Goal: Task Accomplishment & Management: Complete application form

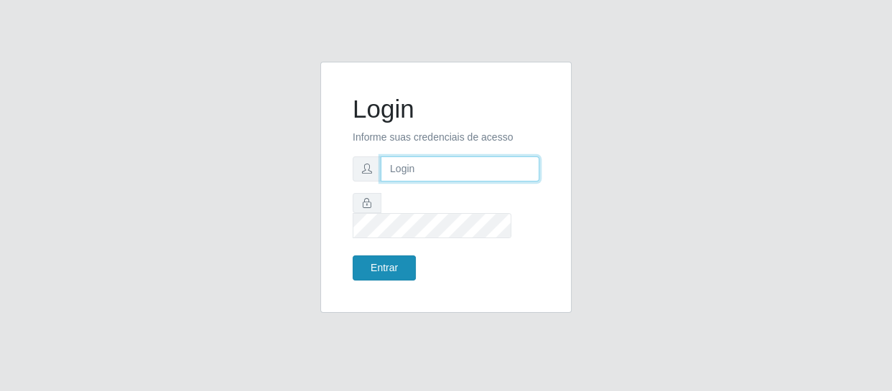
type input "erivan@B11"
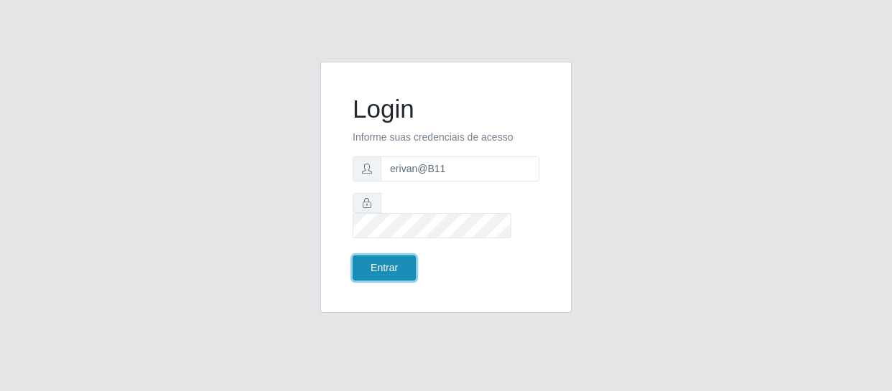
click at [383, 256] on button "Entrar" at bounding box center [384, 268] width 63 height 25
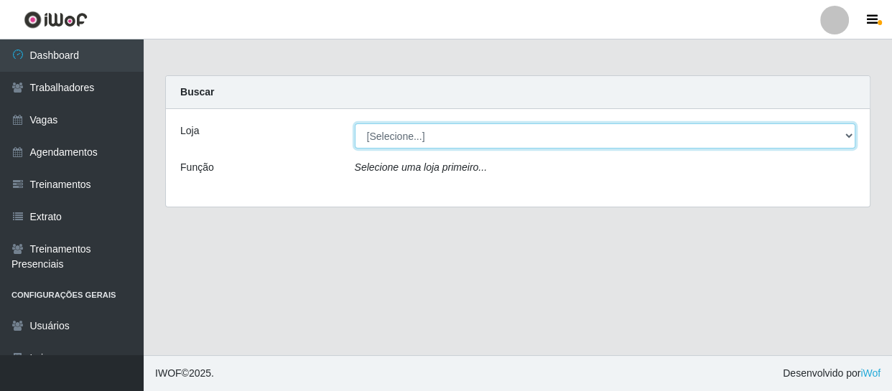
click at [419, 141] on select "[Selecione...] Bemais Supermercados - B11 Manaíra" at bounding box center [605, 136] width 501 height 25
select select "409"
click at [355, 124] on select "[Selecione...] Bemais Supermercados - B11 Manaíra" at bounding box center [605, 136] width 501 height 25
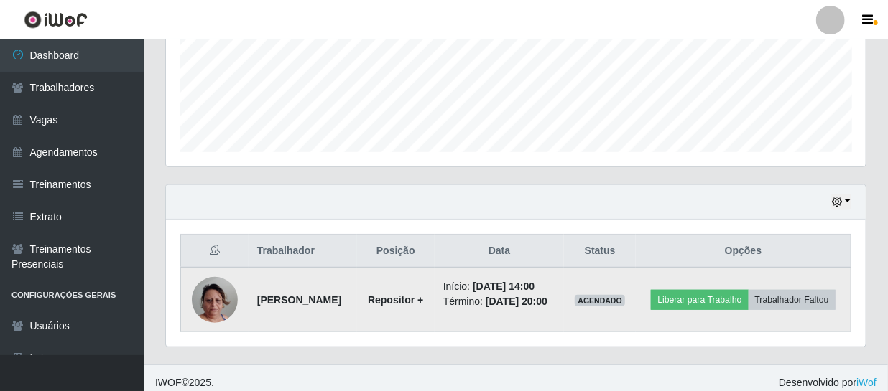
scroll to position [381, 0]
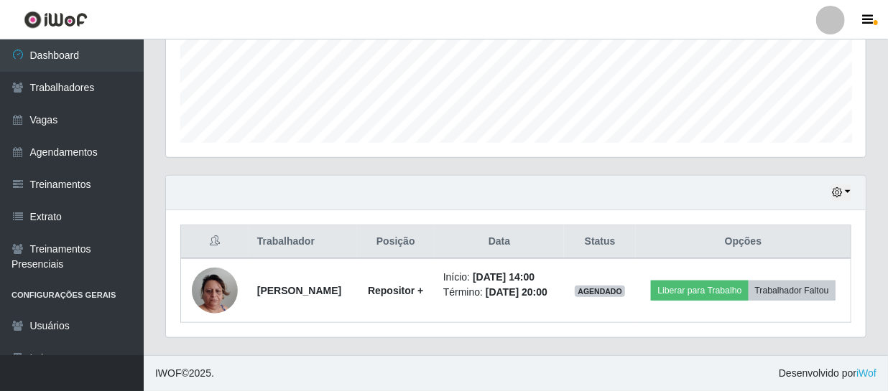
click at [852, 177] on div "Hoje 1 dia 3 dias 1 Semana Não encerrados" at bounding box center [515, 193] width 699 height 34
click at [847, 185] on button "button" at bounding box center [841, 193] width 20 height 17
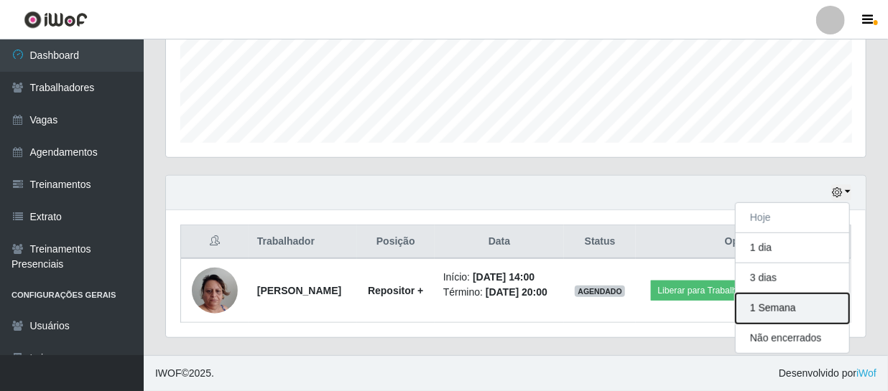
click at [790, 304] on button "1 Semana" at bounding box center [791, 309] width 113 height 30
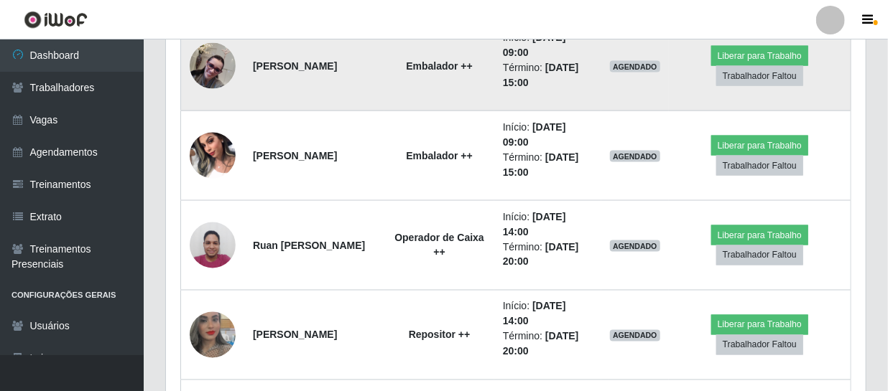
scroll to position [968, 0]
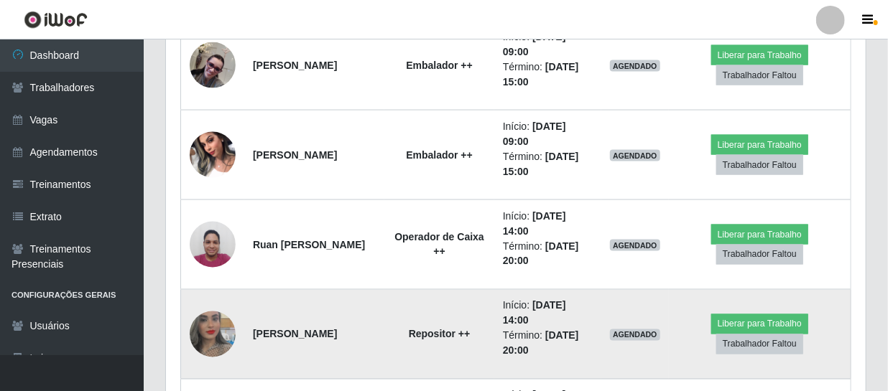
click at [203, 338] on img at bounding box center [213, 335] width 46 height 82
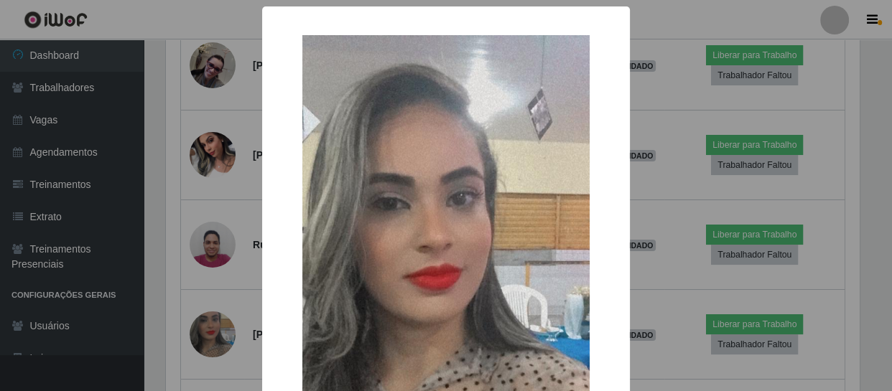
click at [209, 341] on div "× OK Cancel" at bounding box center [446, 195] width 892 height 391
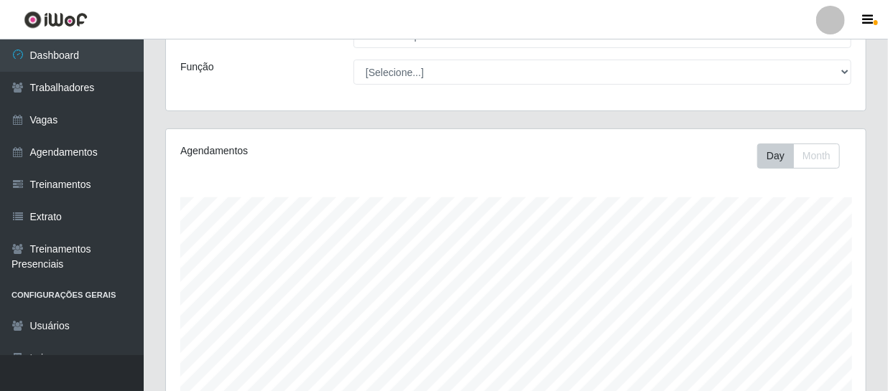
scroll to position [0, 0]
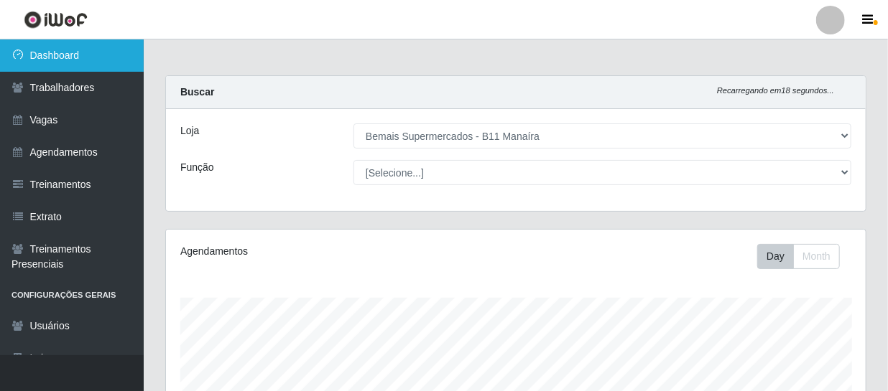
click at [39, 60] on link "Dashboard" at bounding box center [72, 55] width 144 height 32
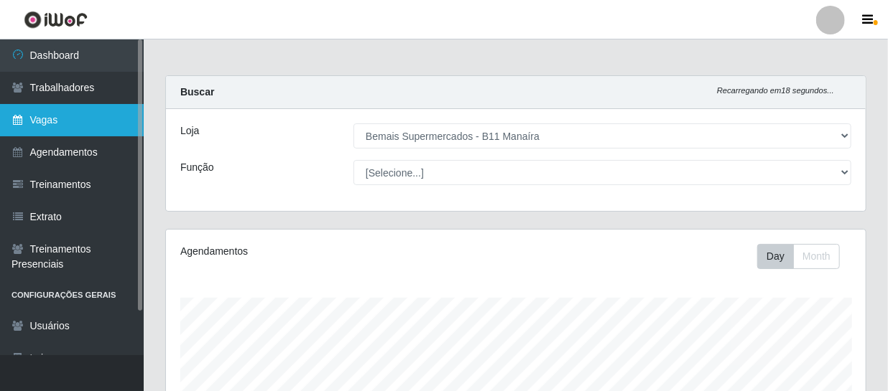
click at [44, 108] on link "Vagas" at bounding box center [72, 120] width 144 height 32
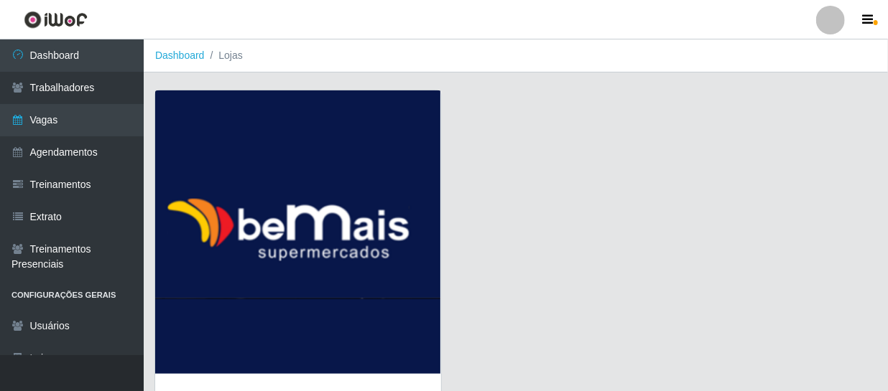
click at [273, 182] on img at bounding box center [298, 232] width 286 height 284
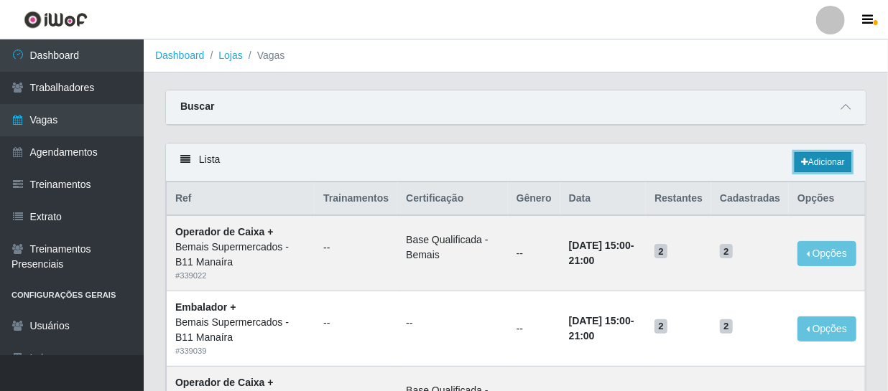
click at [822, 166] on link "Adicionar" at bounding box center [822, 162] width 57 height 20
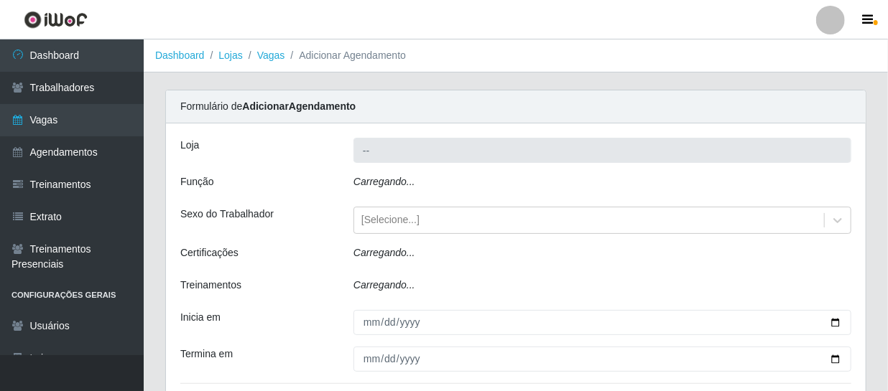
type input "Bemais Supermercados - B11 Manaíra"
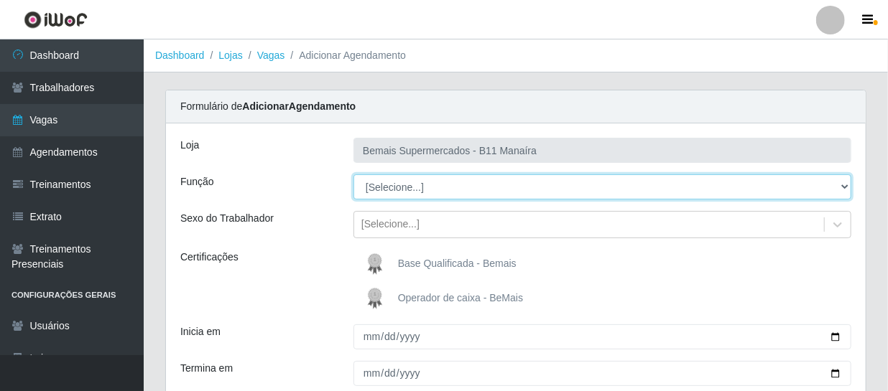
click at [443, 189] on select "[Selecione...] ASG ASG + ASG ++ Auxiliar de Estacionamento Auxiliar de Estacion…" at bounding box center [602, 186] width 498 height 25
select select "82"
click at [353, 174] on select "[Selecione...] ASG ASG + ASG ++ Auxiliar de Estacionamento Auxiliar de Estacion…" at bounding box center [602, 186] width 498 height 25
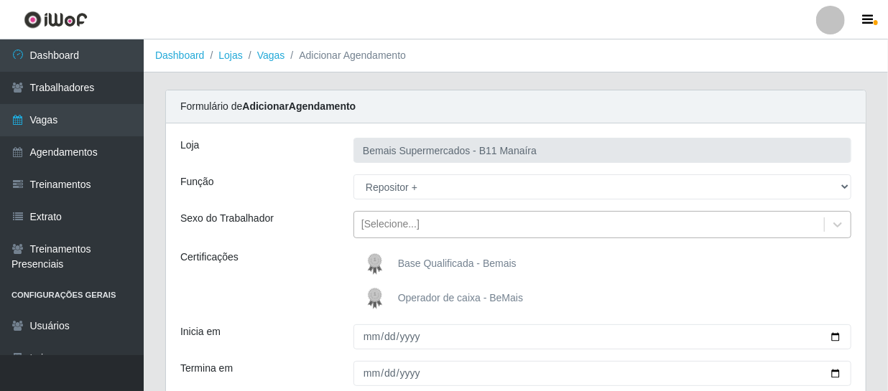
click at [397, 218] on div "[Selecione...]" at bounding box center [390, 225] width 58 height 15
click at [283, 237] on div "Sexo do Trabalhador" at bounding box center [255, 224] width 173 height 27
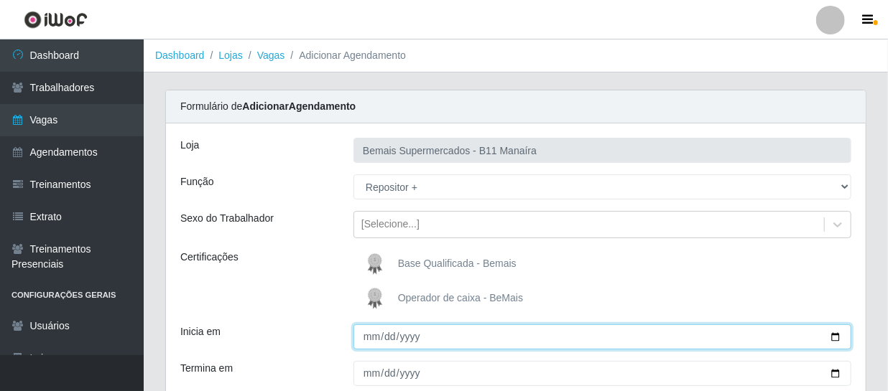
click at [378, 339] on input "Inicia em" at bounding box center [602, 337] width 498 height 25
click at [383, 335] on input "Inicia em" at bounding box center [602, 337] width 498 height 25
type input "[DATE]"
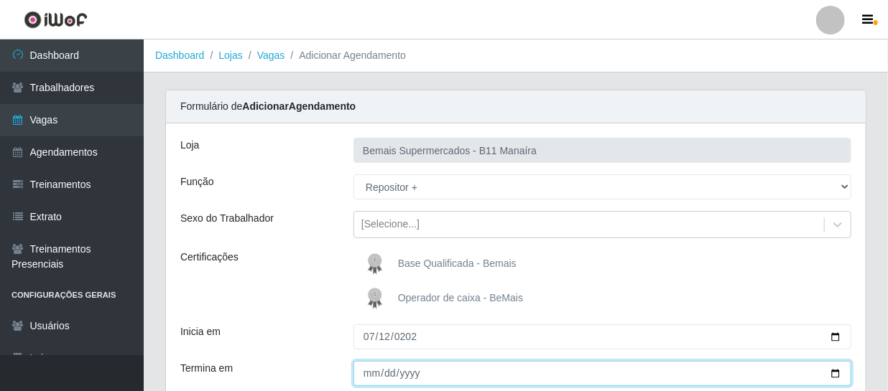
click at [376, 373] on input "Termina em" at bounding box center [602, 373] width 498 height 25
type input "[DATE]"
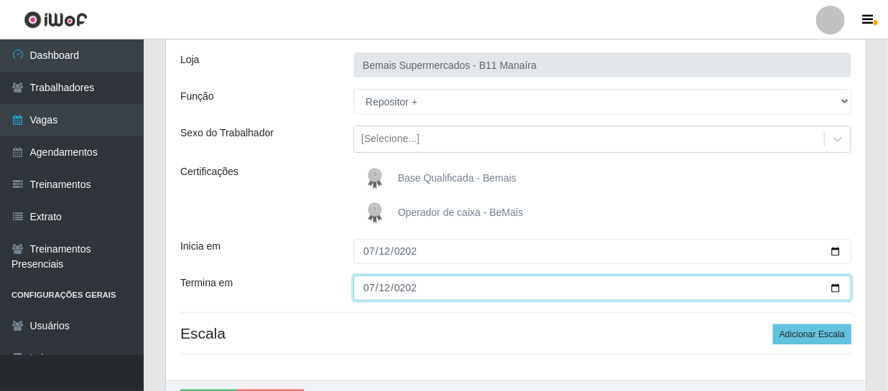
scroll to position [106, 0]
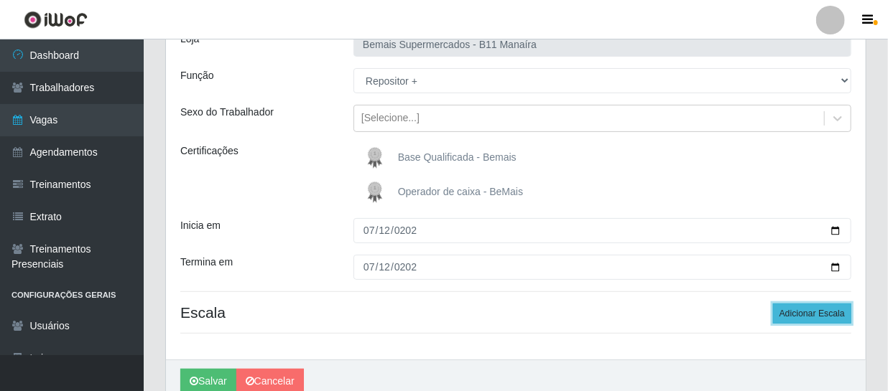
click at [801, 312] on button "Adicionar Escala" at bounding box center [812, 314] width 78 height 20
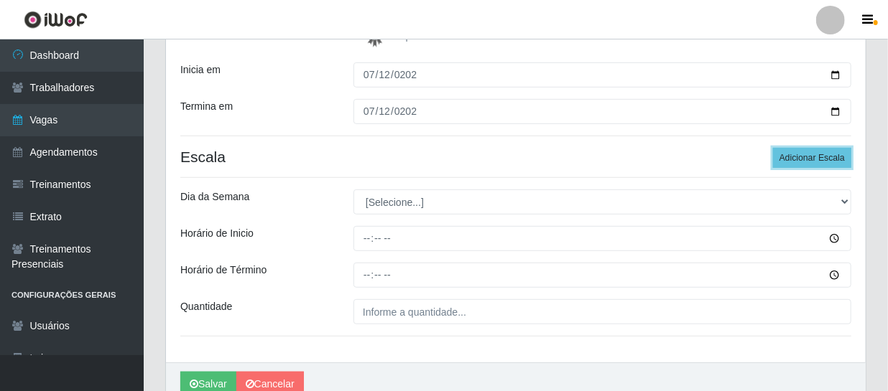
scroll to position [326, 0]
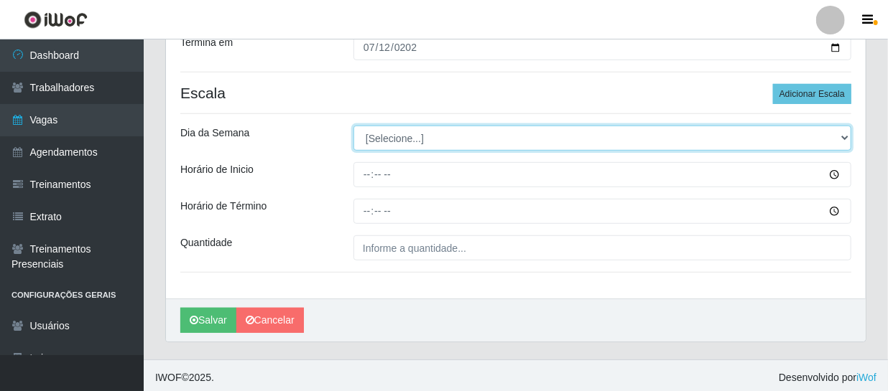
click at [401, 131] on select "[Selecione...] Segunda Terça Quarta Quinta Sexta Sábado Domingo" at bounding box center [602, 138] width 498 height 25
select select "0"
click at [353, 126] on select "[Selecione...] Segunda Terça Quarta Quinta Sexta Sábado Domingo" at bounding box center [602, 138] width 498 height 25
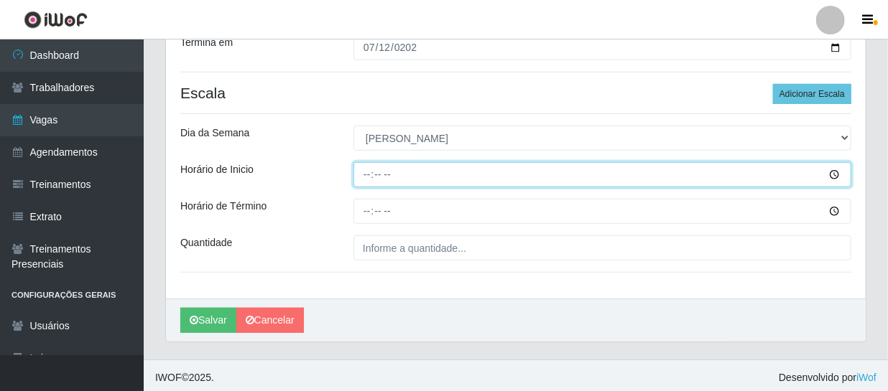
click at [373, 175] on input "Horário de Inicio" at bounding box center [602, 174] width 498 height 25
type input "12:00"
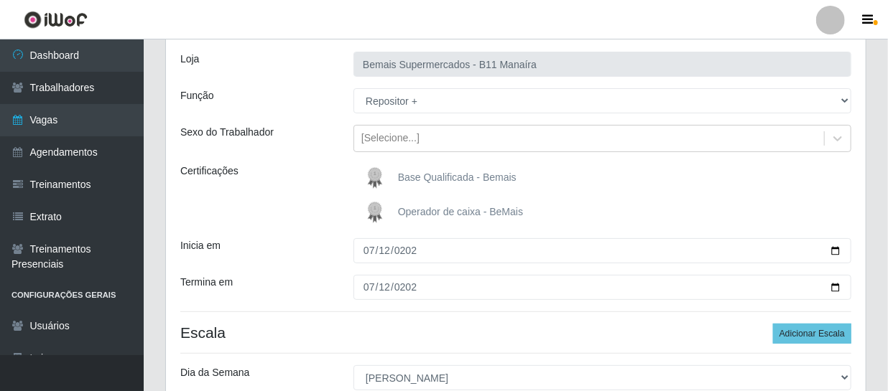
scroll to position [65, 0]
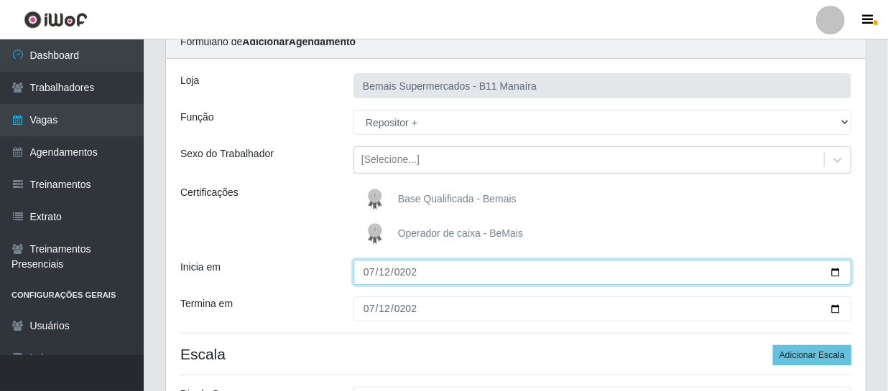
click at [365, 271] on input "[DATE]" at bounding box center [602, 272] width 498 height 25
type input "[DATE]"
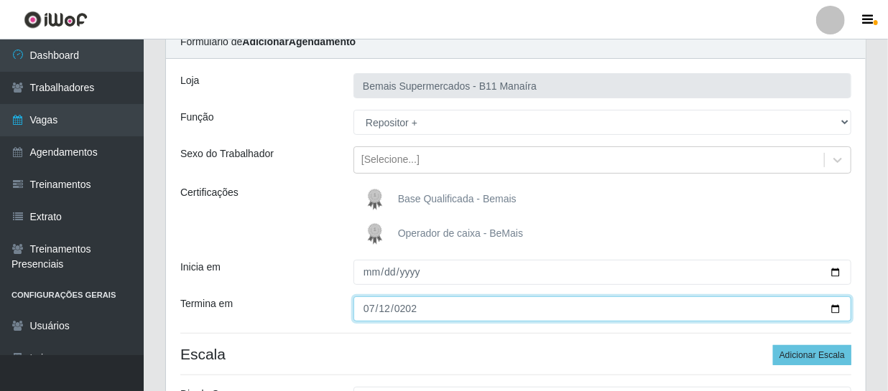
click at [372, 316] on input "[DATE]" at bounding box center [602, 309] width 498 height 25
type input "[DATE]"
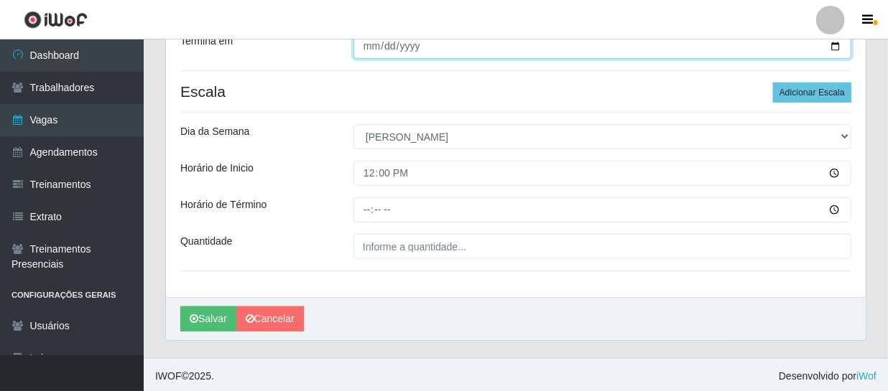
scroll to position [330, 0]
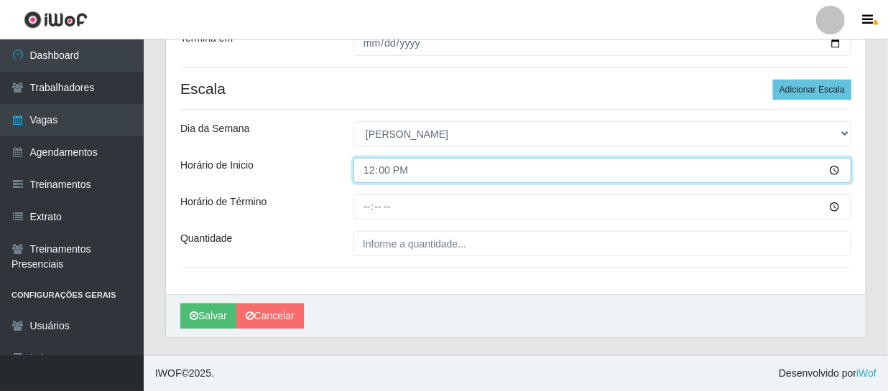
click at [368, 164] on input "12:00" at bounding box center [602, 170] width 498 height 25
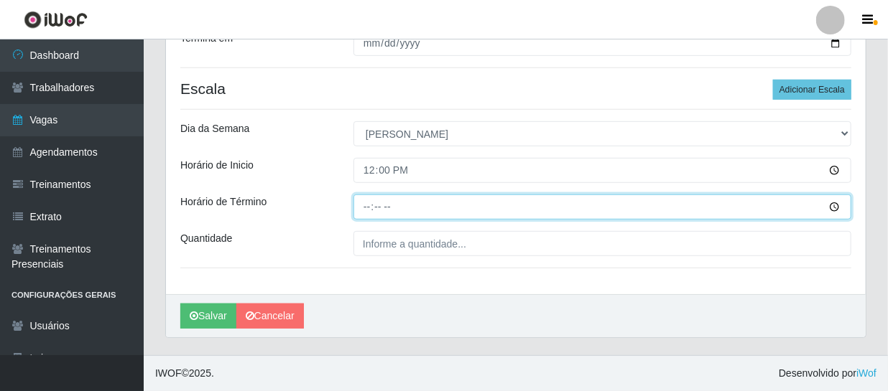
click at [368, 203] on input "Horário de Término" at bounding box center [602, 207] width 498 height 25
type input "18:00"
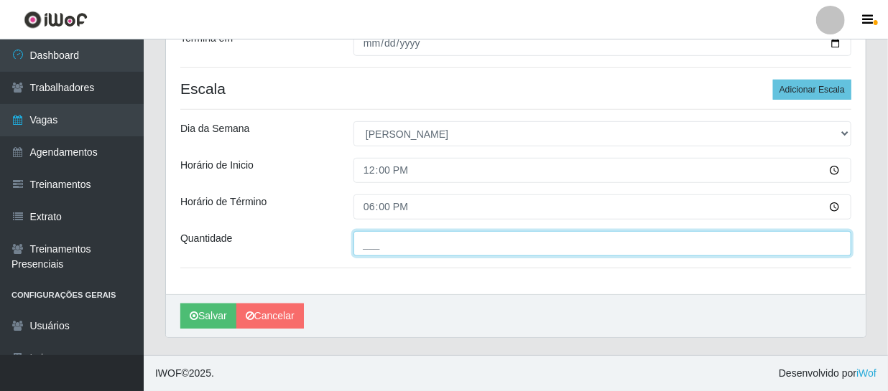
click at [409, 241] on input "___" at bounding box center [602, 243] width 498 height 25
type input "1__"
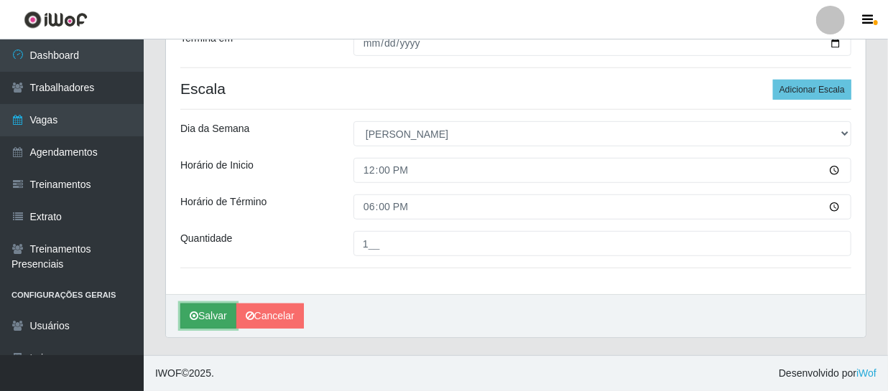
click at [205, 320] on button "Salvar" at bounding box center [208, 316] width 56 height 25
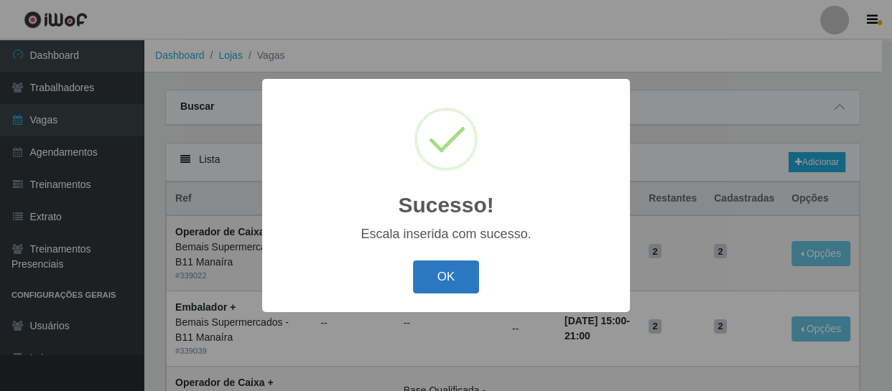
click at [445, 278] on button "OK" at bounding box center [446, 278] width 67 height 34
